Goal: Task Accomplishment & Management: Use online tool/utility

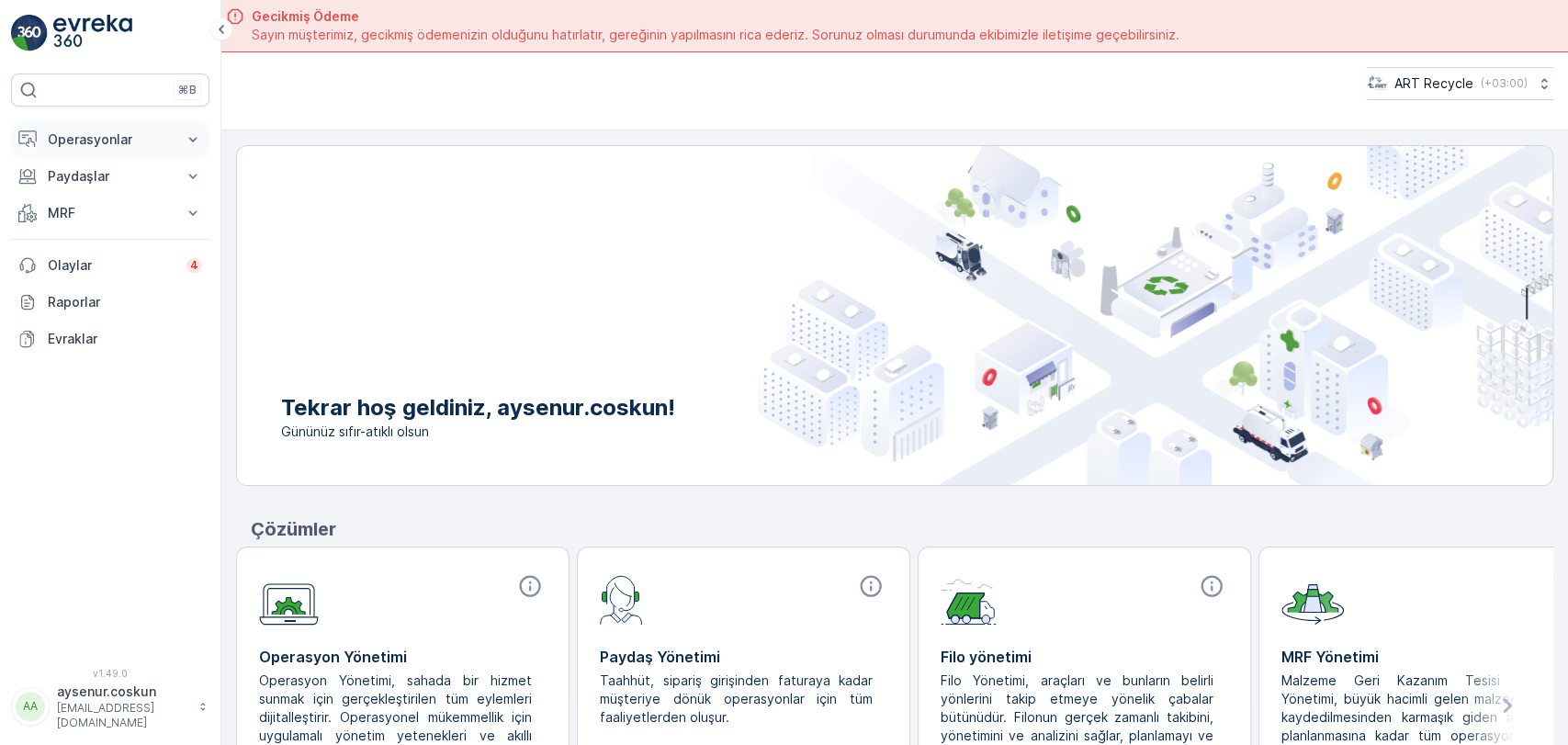
click at [142, 137] on p "Operasyonlar" at bounding box center [110, 140] width 125 height 18
click at [104, 223] on p "Rotalar & Görevler" at bounding box center [104, 222] width 114 height 18
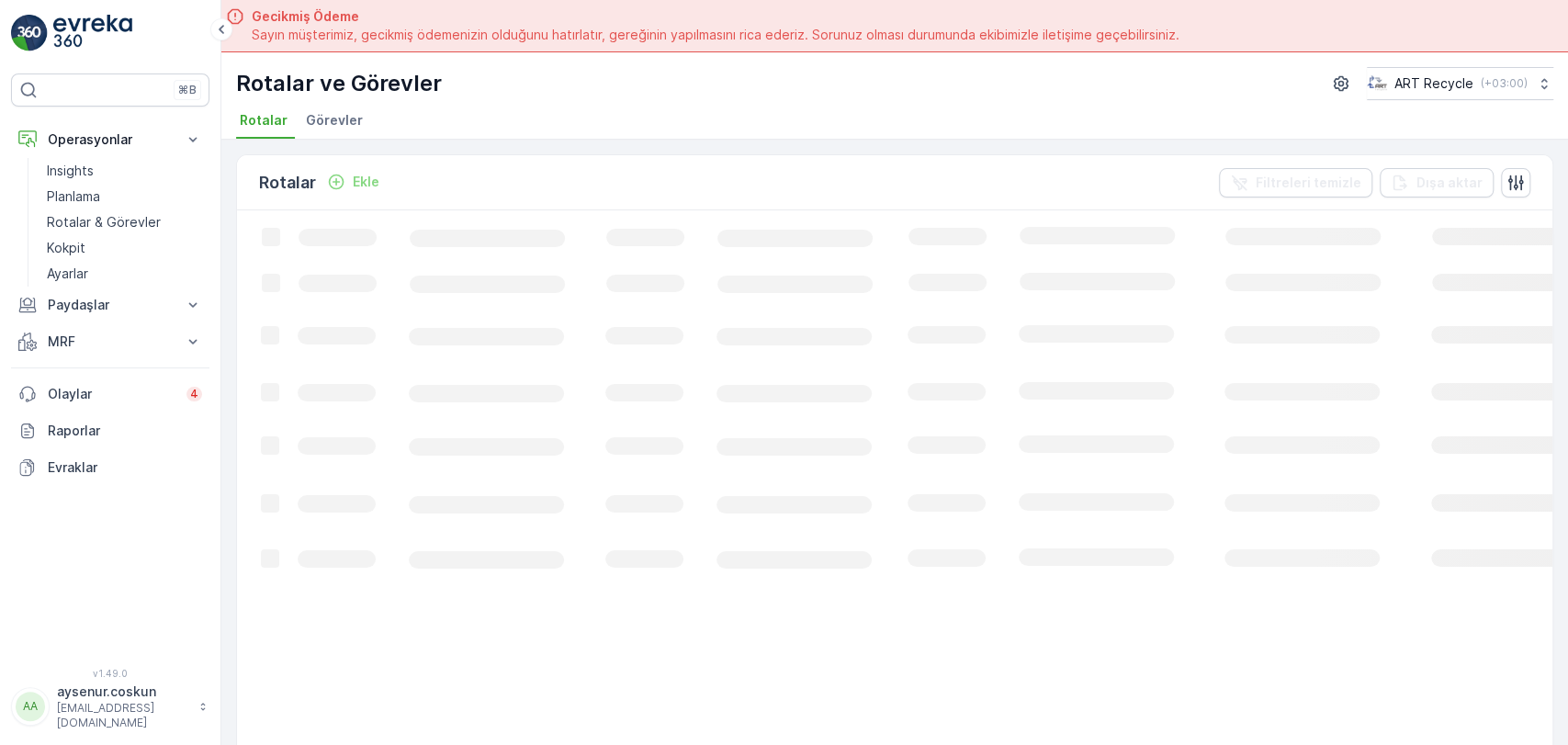
click at [346, 119] on span "Görevler" at bounding box center [334, 120] width 57 height 18
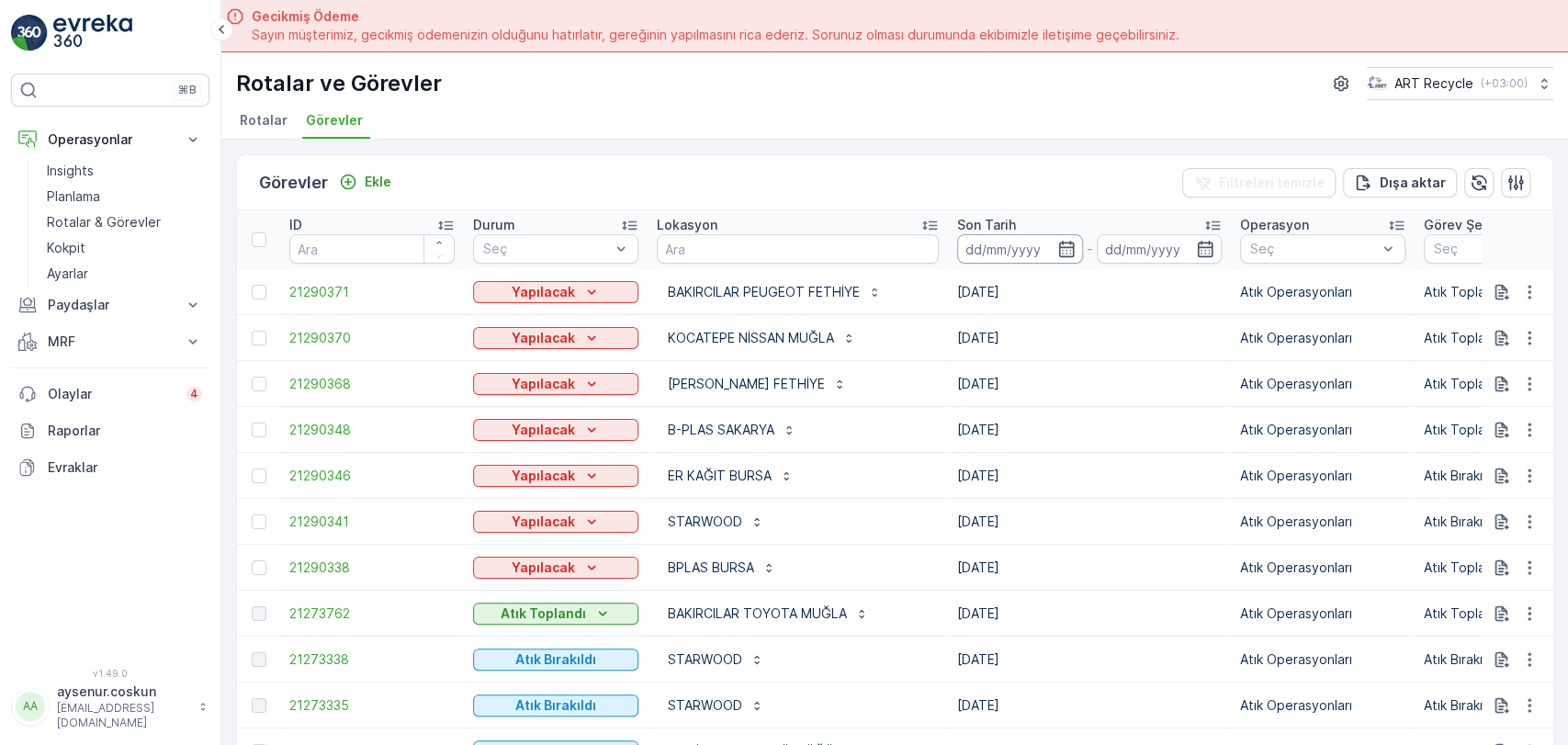
click at [1000, 248] on input at bounding box center [1020, 248] width 126 height 29
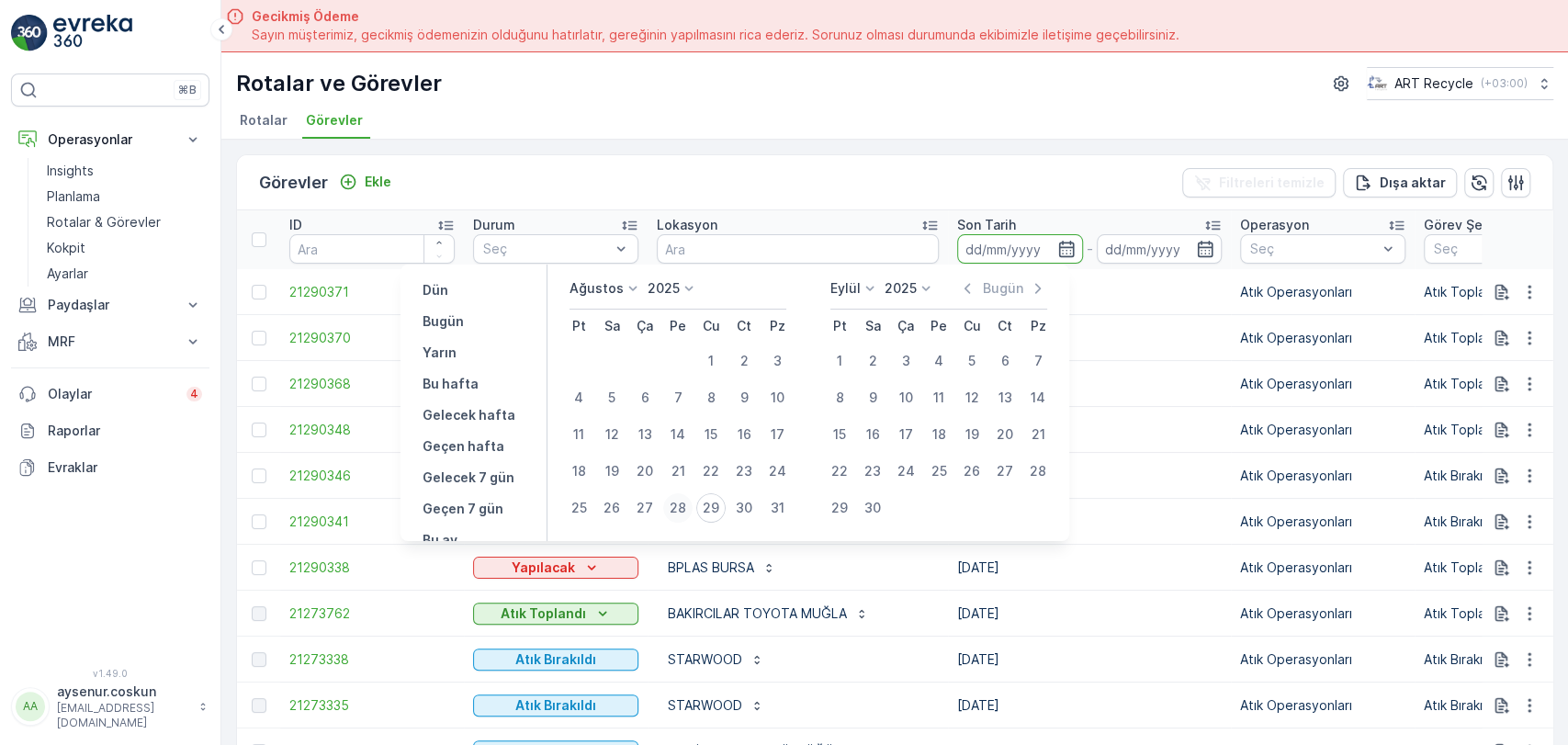
click at [685, 509] on div "28" at bounding box center [678, 508] width 29 height 29
type input "[DATE]"
click at [675, 516] on div "28" at bounding box center [678, 508] width 29 height 29
type input "[DATE]"
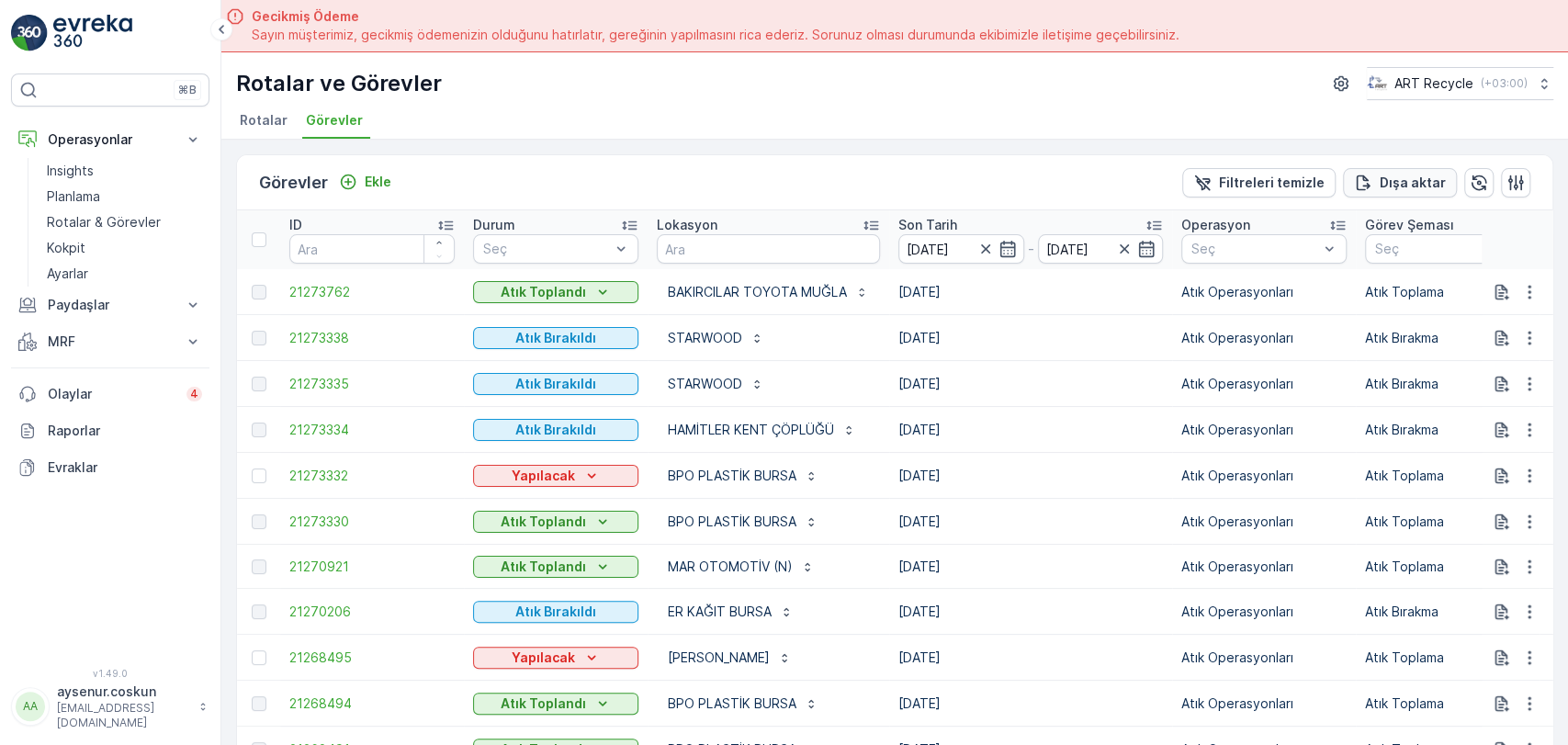
click at [1403, 182] on p "Dışa aktar" at bounding box center [1412, 183] width 66 height 18
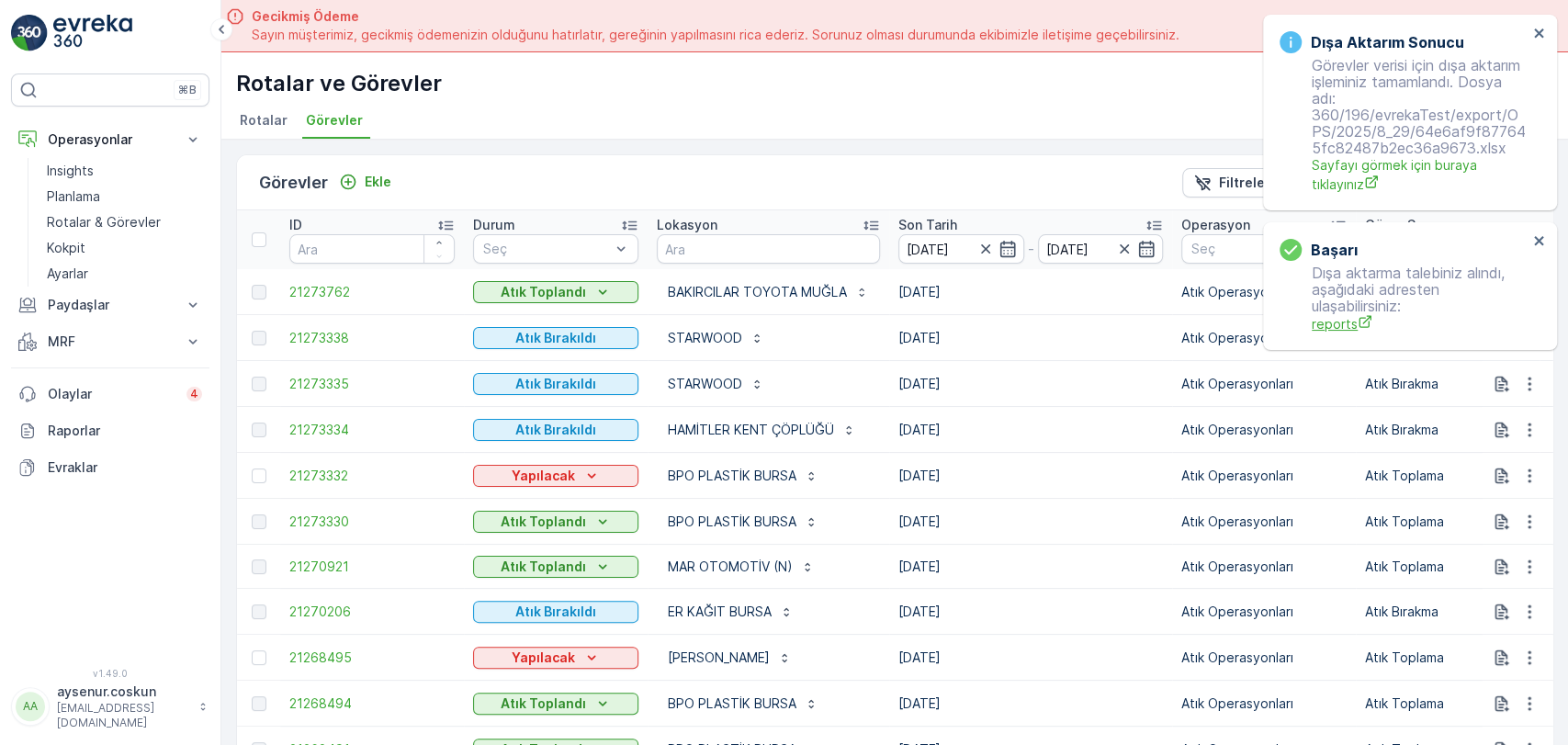
click at [1335, 324] on span "reports" at bounding box center [1419, 323] width 216 height 19
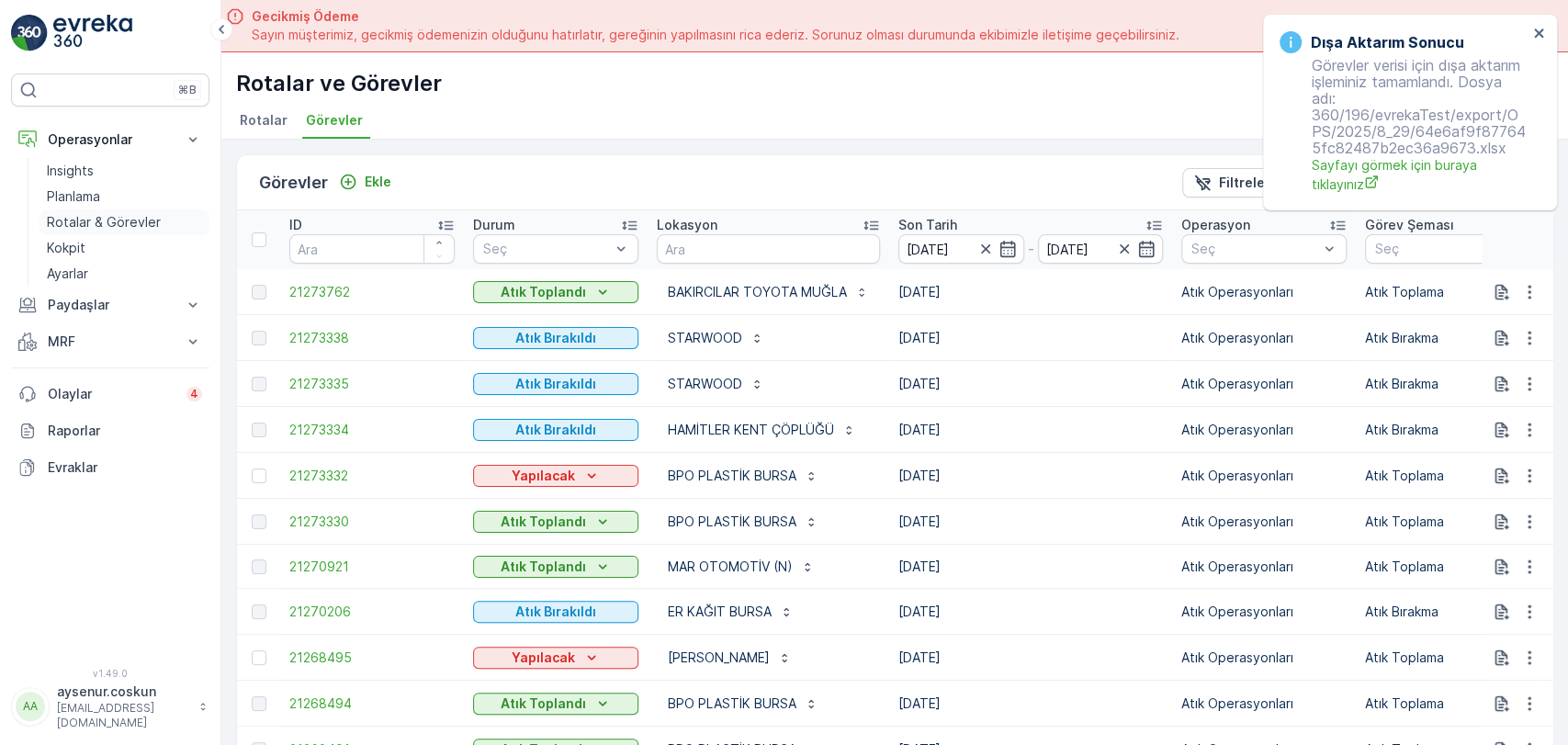
click at [141, 230] on p "Rotalar & Görevler" at bounding box center [104, 222] width 114 height 18
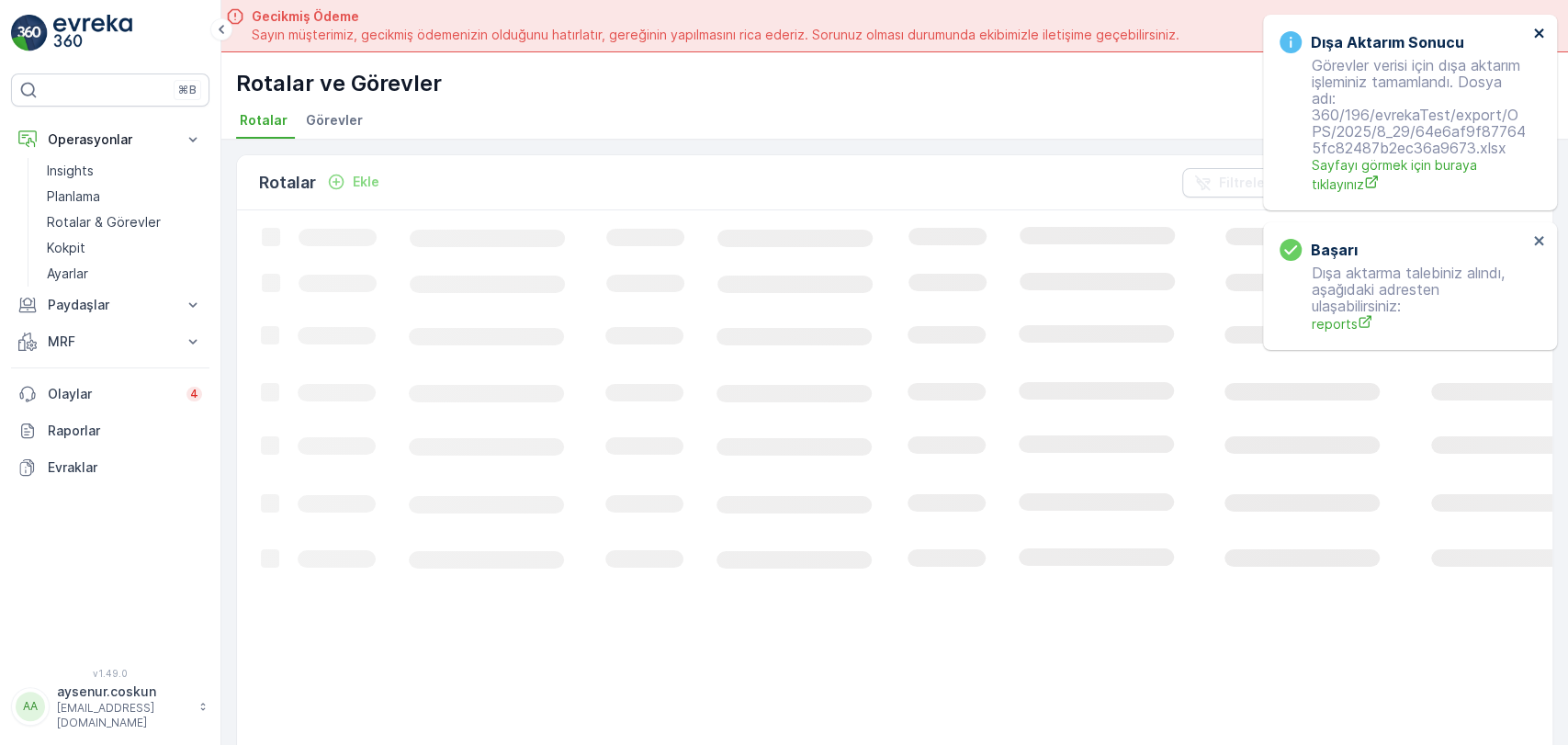
click at [1535, 34] on icon "close" at bounding box center [1539, 33] width 13 height 15
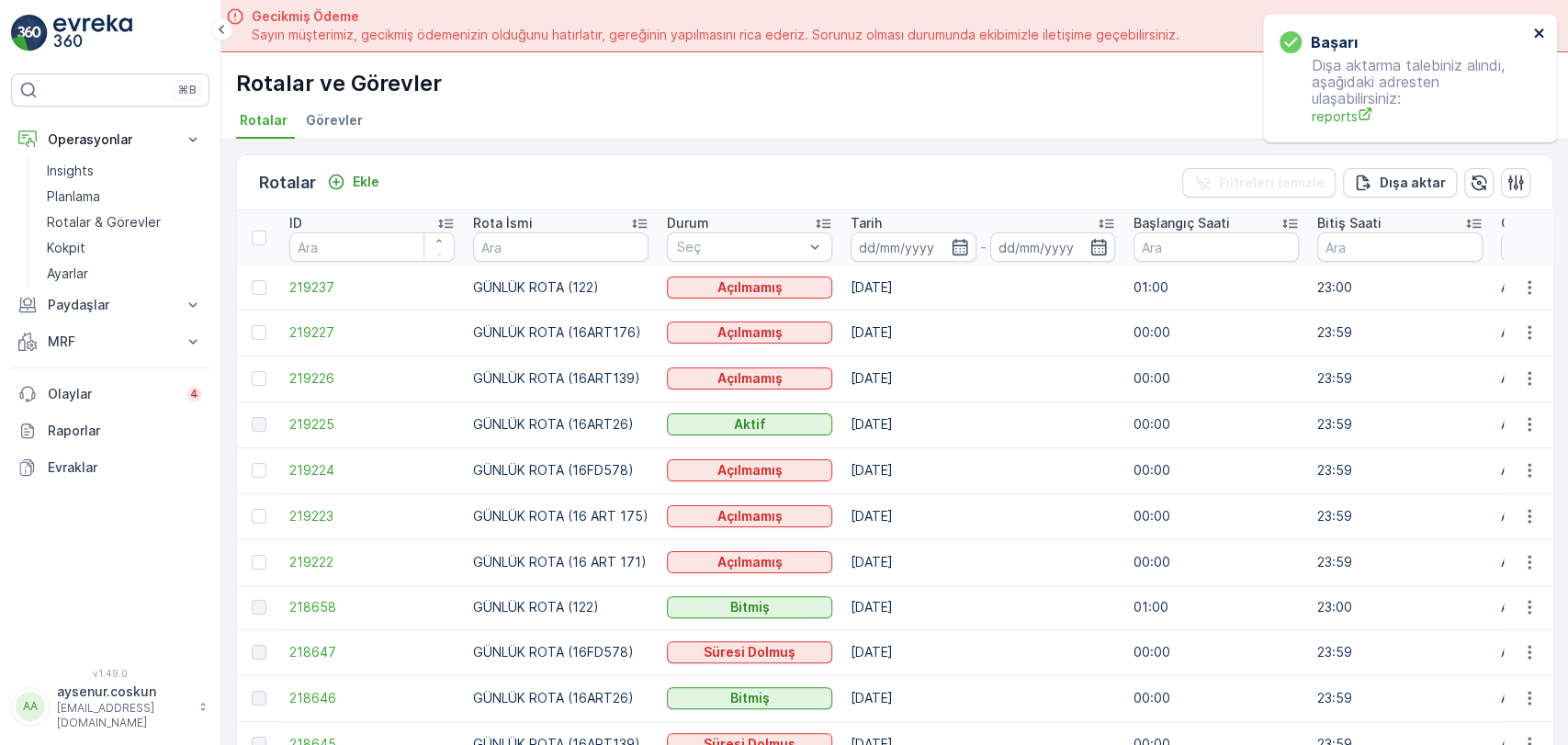
click at [1543, 33] on icon "close" at bounding box center [1539, 33] width 13 height 15
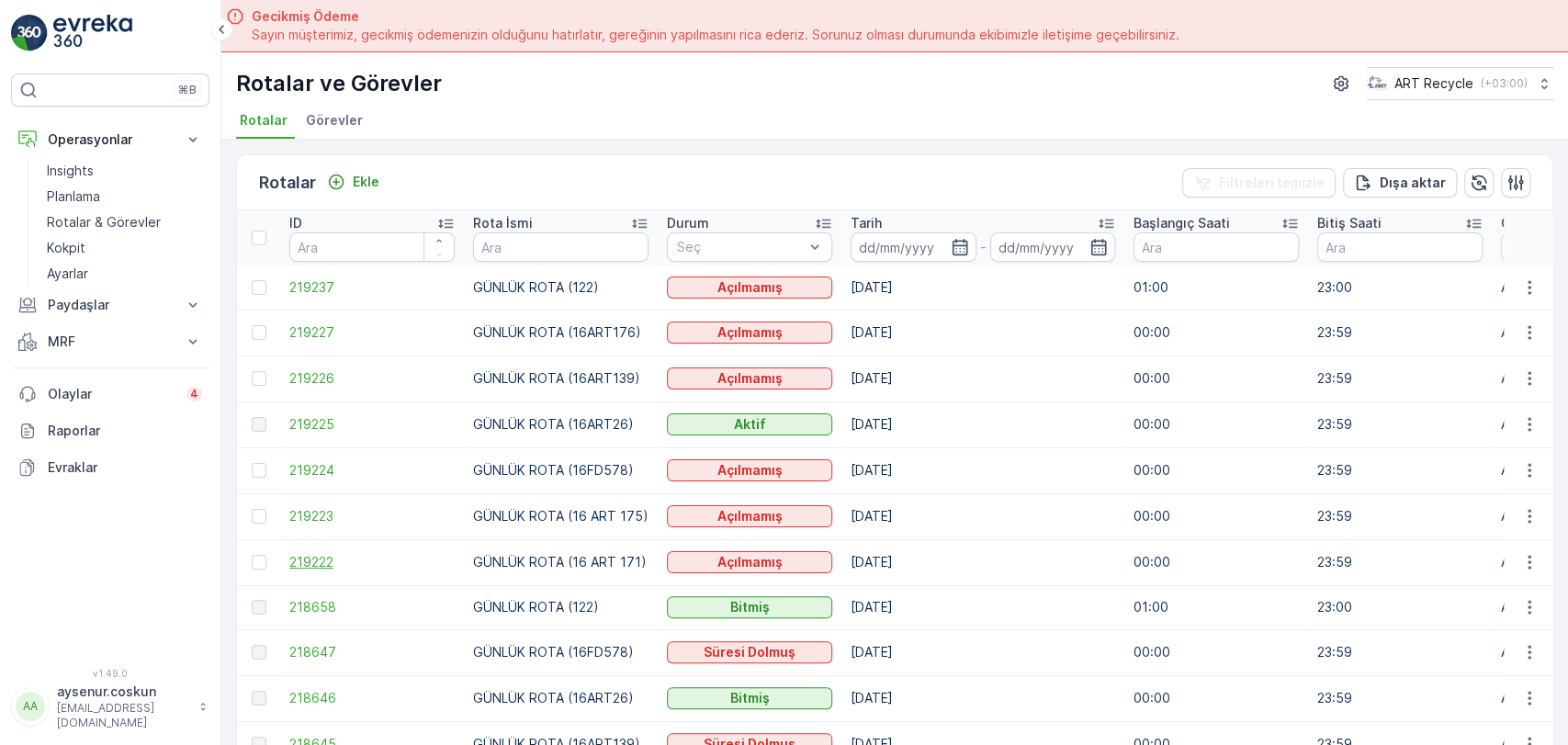
click at [320, 560] on span "219222" at bounding box center [371, 562] width 165 height 18
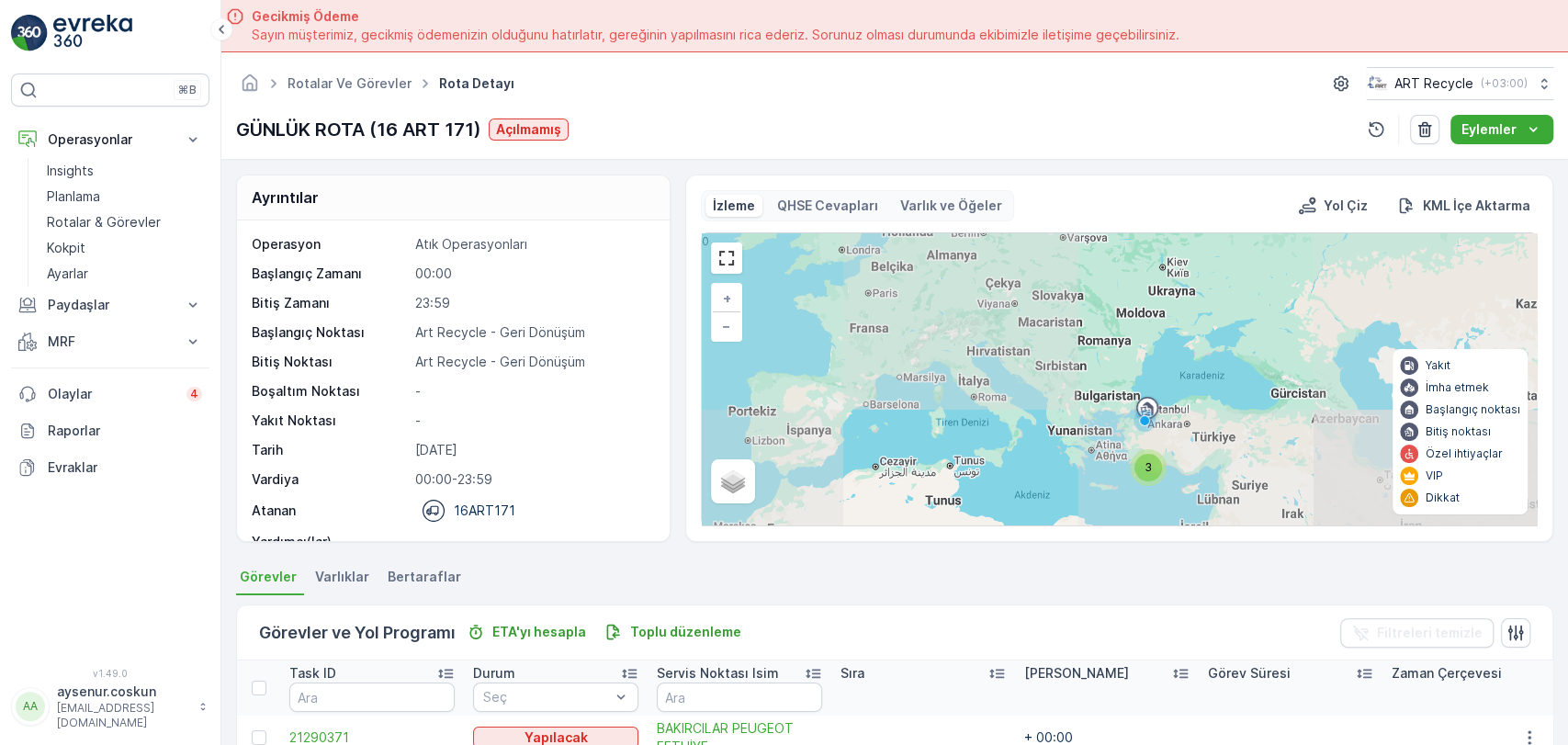
click at [61, 60] on div "⌘B Operasyonlar Insights Planlama Rotalar & Görevler Kokpit Ayarlar Paydaşlar R…" at bounding box center [110, 372] width 221 height 745
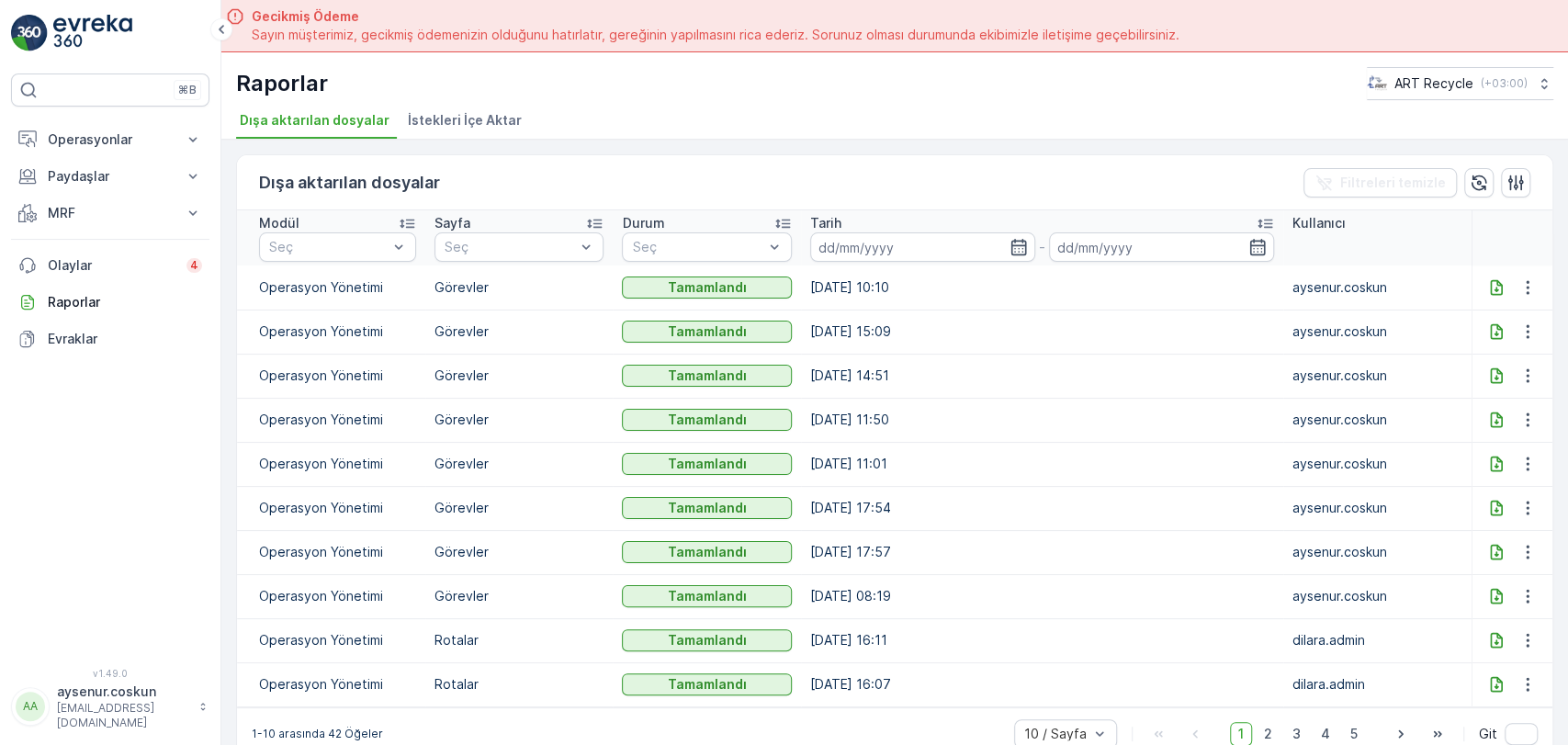
click at [1490, 286] on icon at bounding box center [1496, 287] width 12 height 16
click at [153, 134] on p "Operasyonlar" at bounding box center [110, 140] width 125 height 18
click at [136, 181] on link "Insights" at bounding box center [125, 171] width 170 height 26
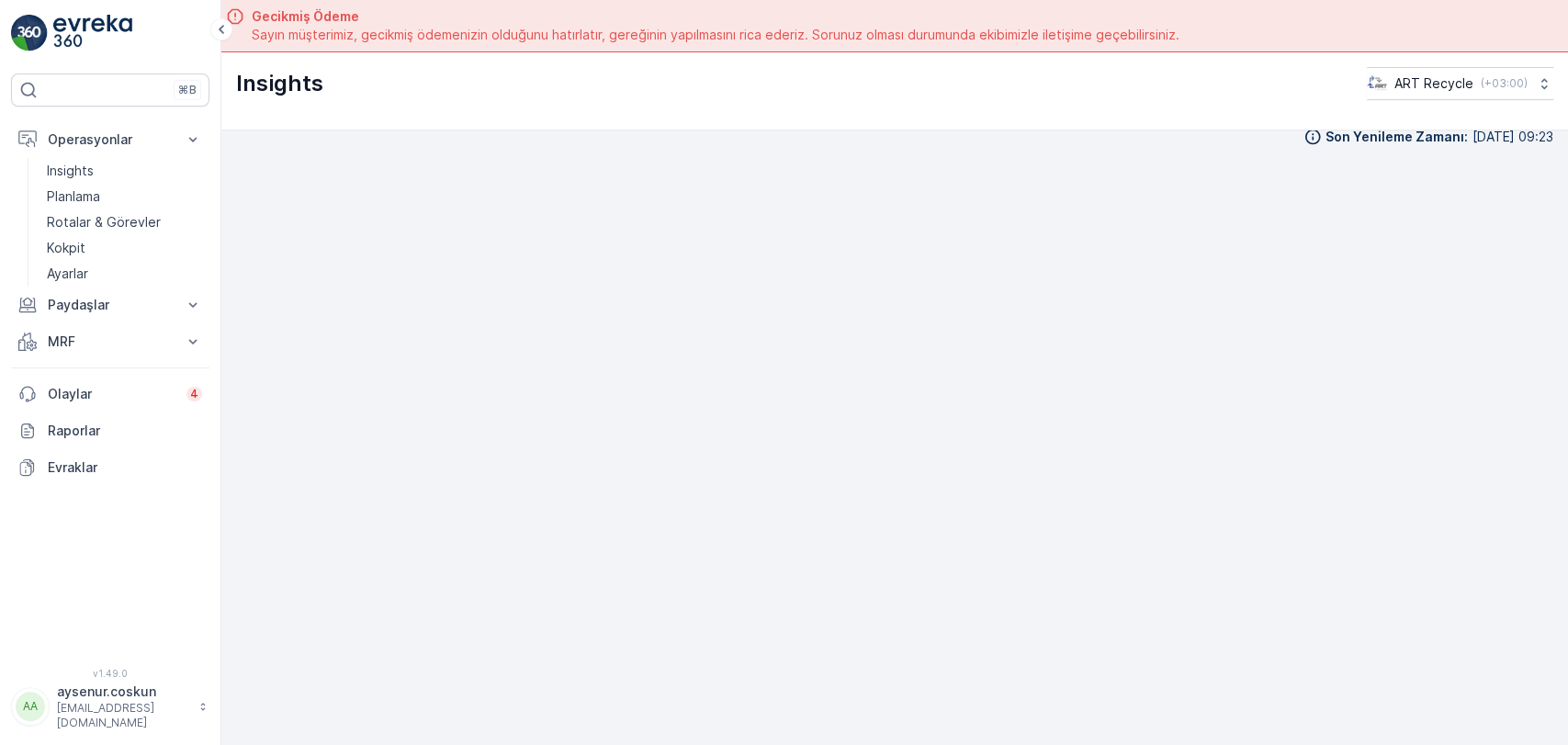
scroll to position [51, 0]
